Goal: Information Seeking & Learning: Learn about a topic

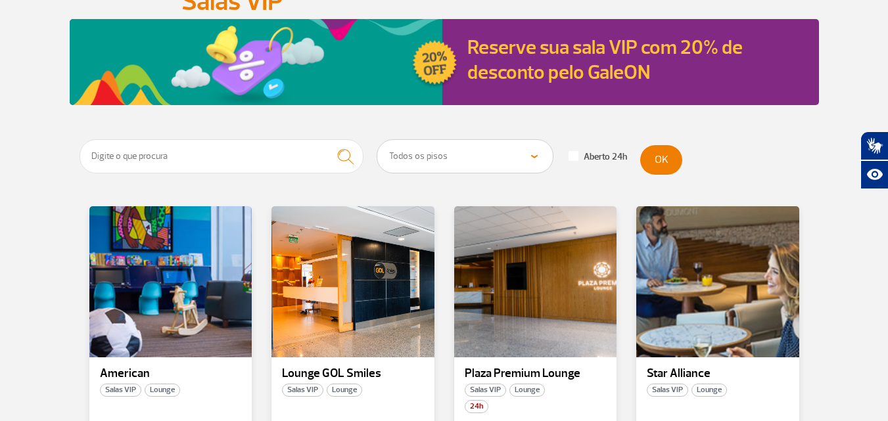
scroll to position [263, 0]
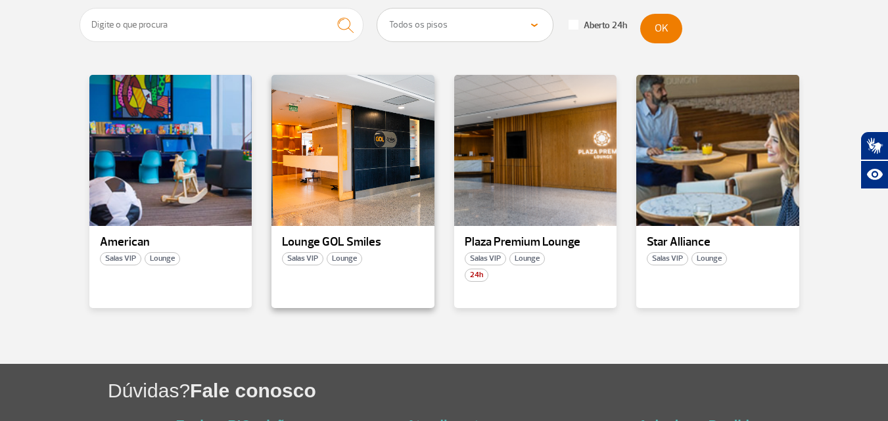
click at [350, 244] on p "Lounge GOL Smiles" at bounding box center [353, 242] width 142 height 13
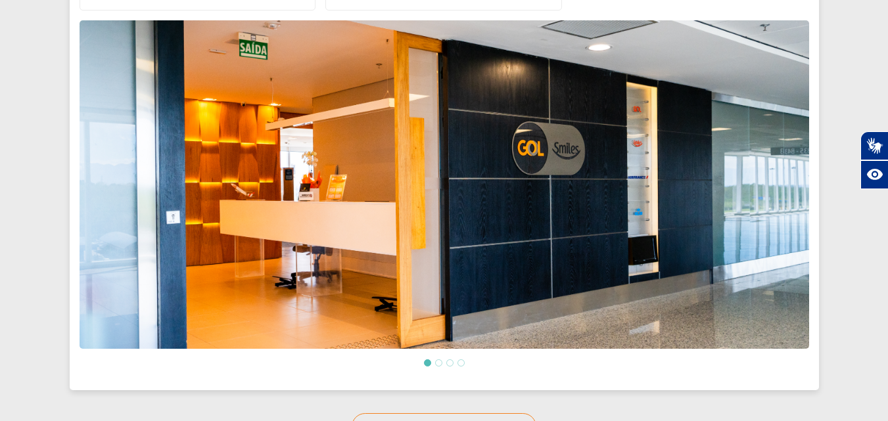
scroll to position [503, 0]
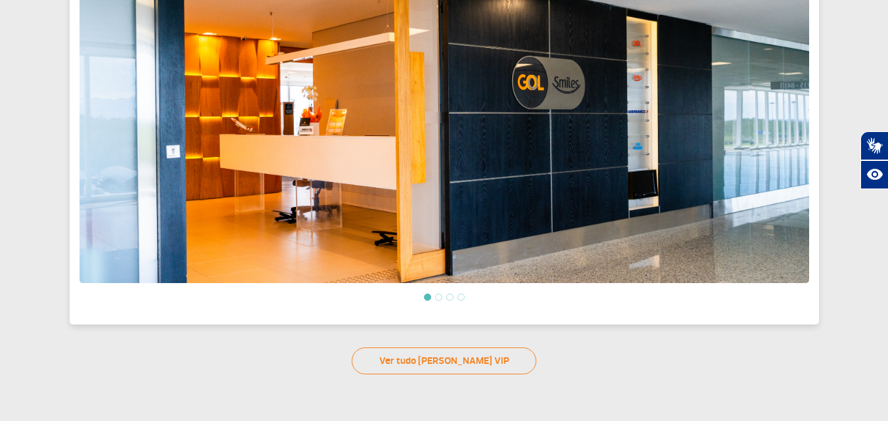
click at [440, 294] on li at bounding box center [438, 297] width 7 height 7
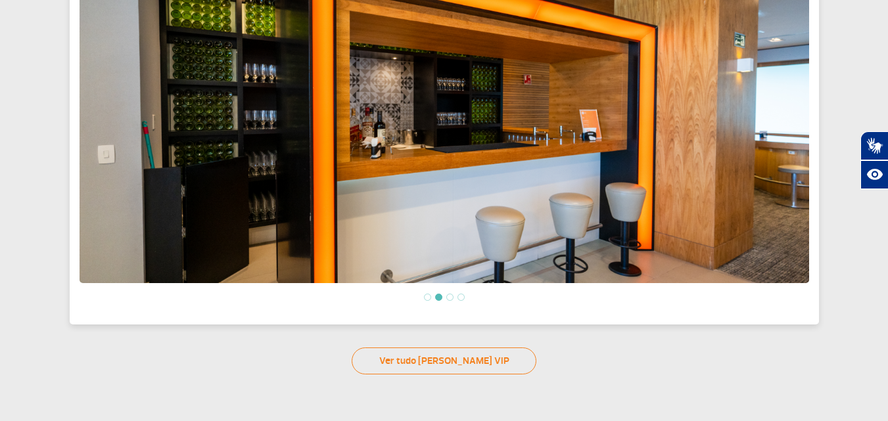
click at [449, 294] on li at bounding box center [449, 297] width 7 height 7
click at [461, 294] on li at bounding box center [460, 297] width 7 height 7
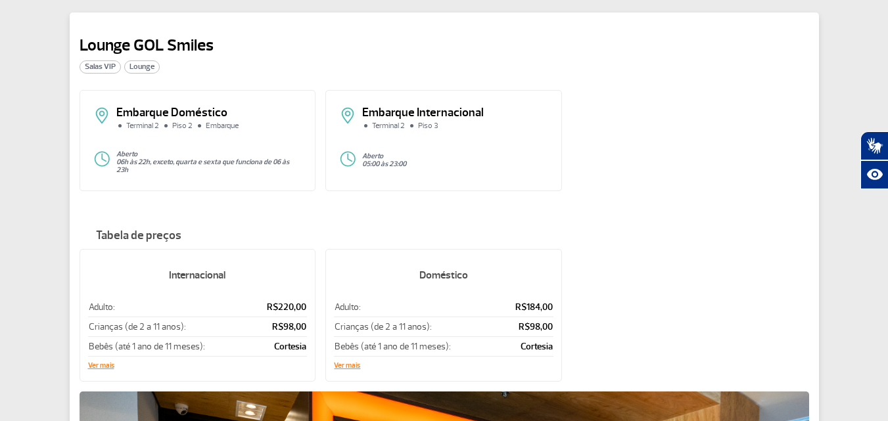
scroll to position [131, 0]
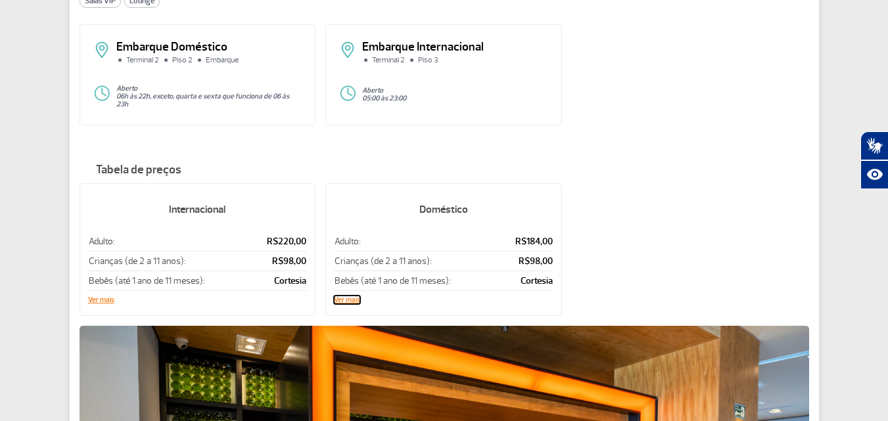
click at [351, 296] on button "Ver mais" at bounding box center [347, 300] width 26 height 8
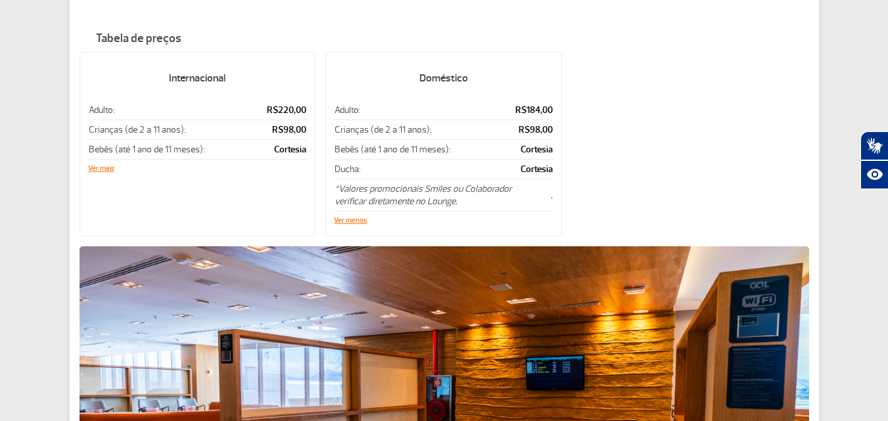
scroll to position [0, 0]
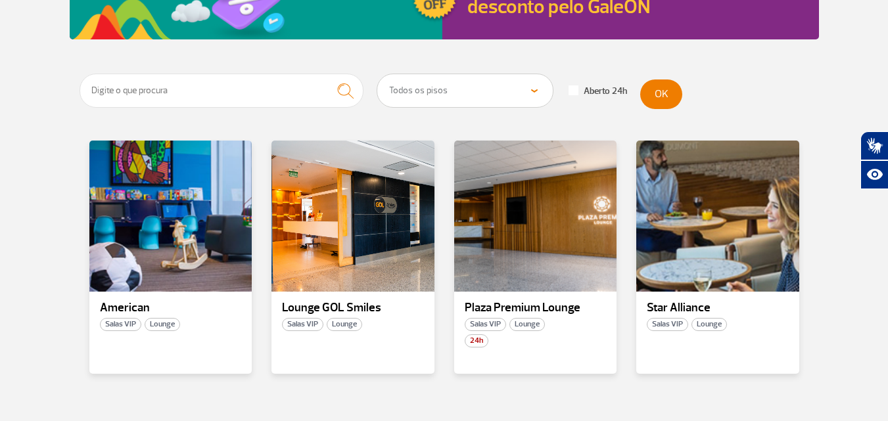
scroll to position [329, 0]
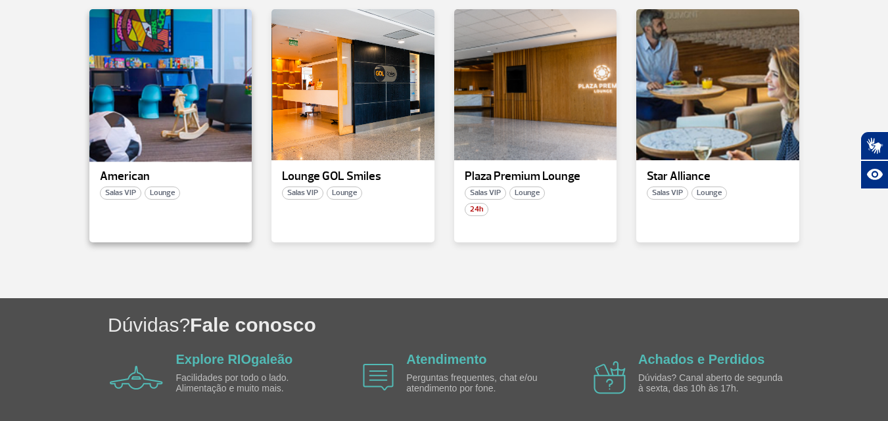
click at [136, 86] on div at bounding box center [170, 85] width 166 height 154
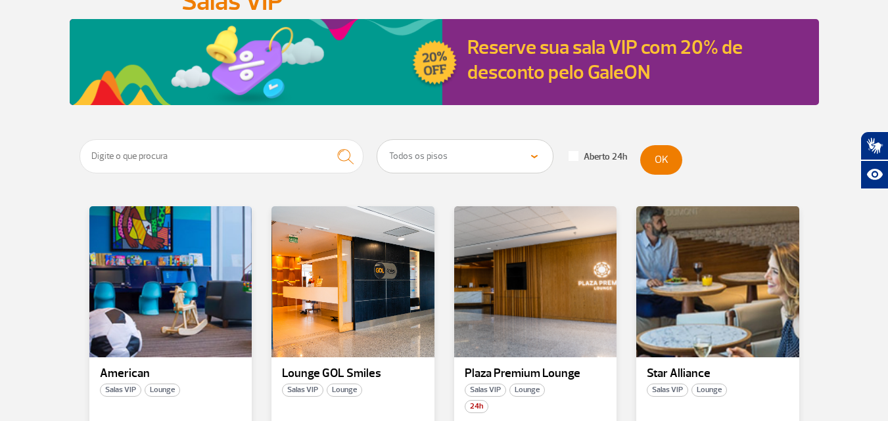
scroll to position [329, 0]
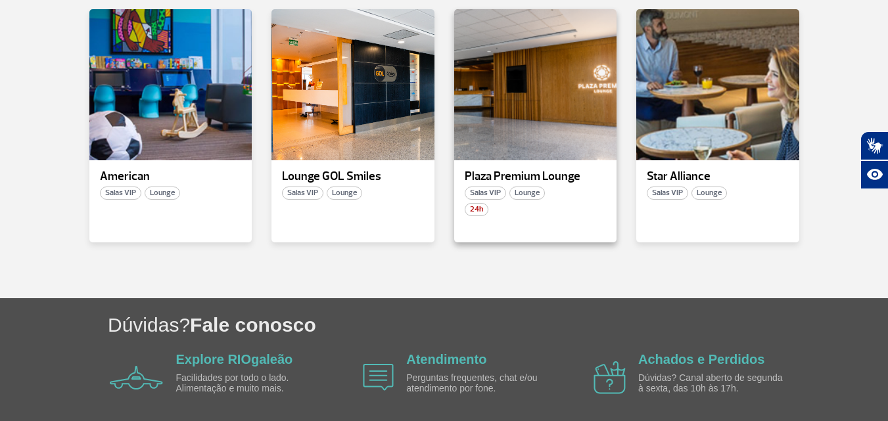
click at [520, 173] on p "Plaza Premium Lounge" at bounding box center [536, 176] width 142 height 13
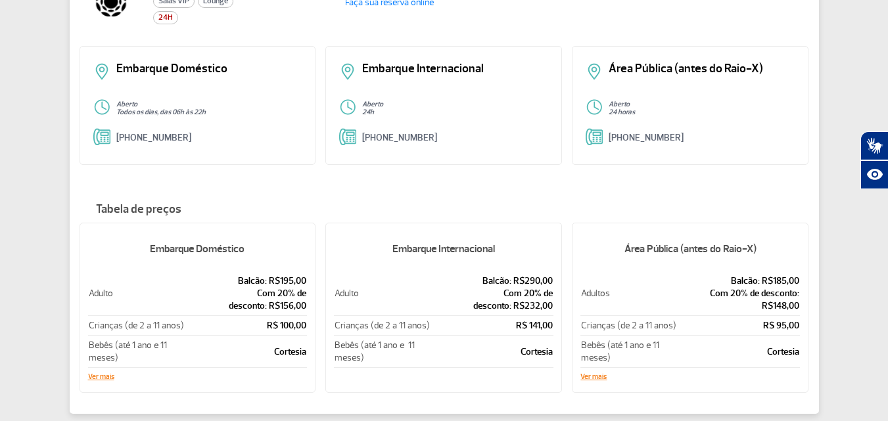
scroll to position [197, 0]
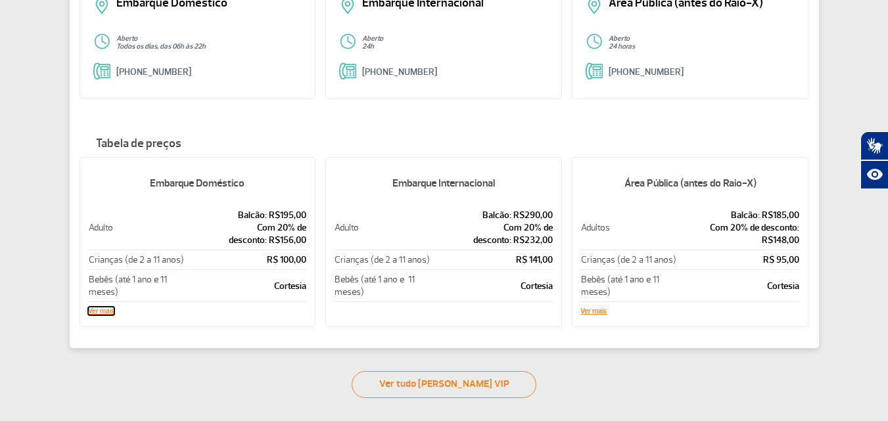
click at [94, 314] on button "Ver mais" at bounding box center [101, 311] width 26 height 8
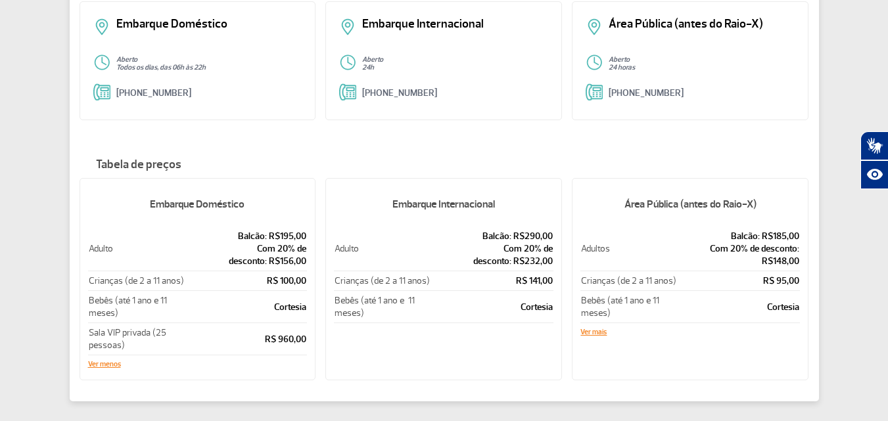
scroll to position [0, 0]
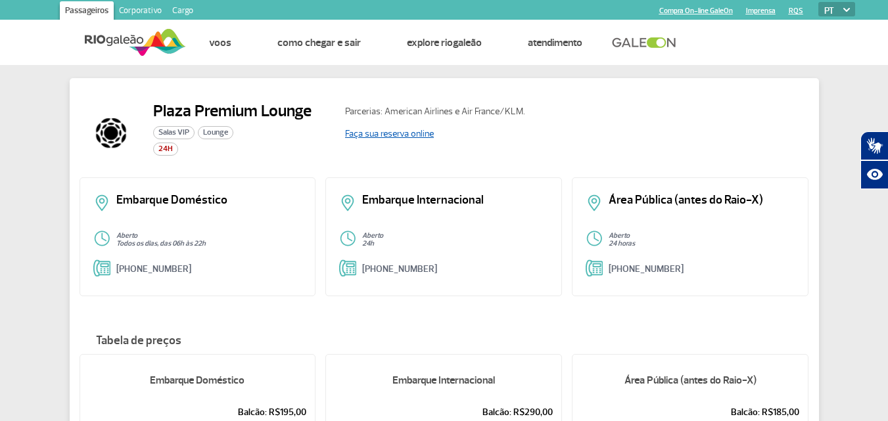
click at [408, 136] on link "Faça sua reserva online" at bounding box center [389, 133] width 89 height 11
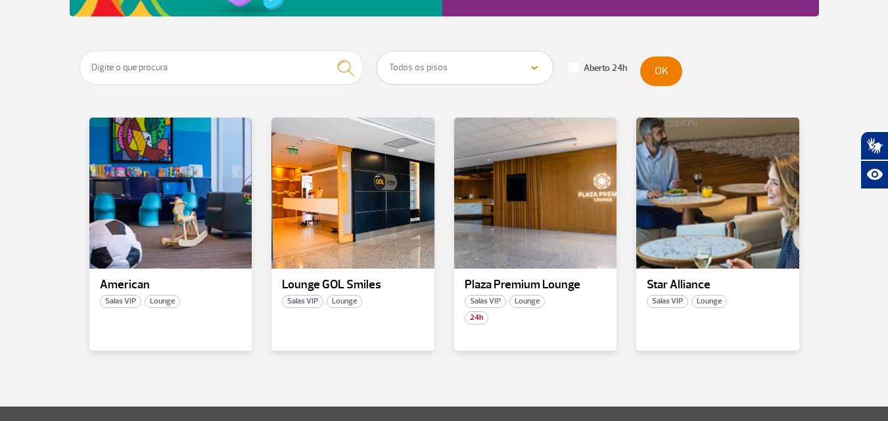
scroll to position [351, 0]
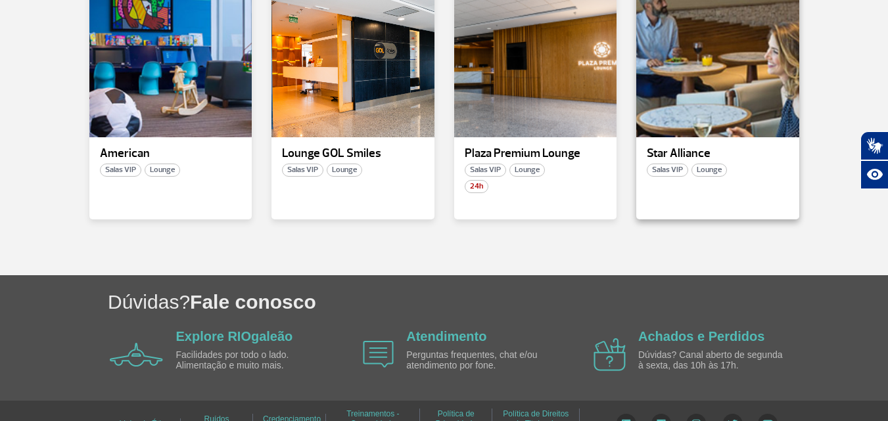
click at [687, 156] on p "Star Alliance" at bounding box center [717, 153] width 142 height 13
